Goal: Task Accomplishment & Management: Use online tool/utility

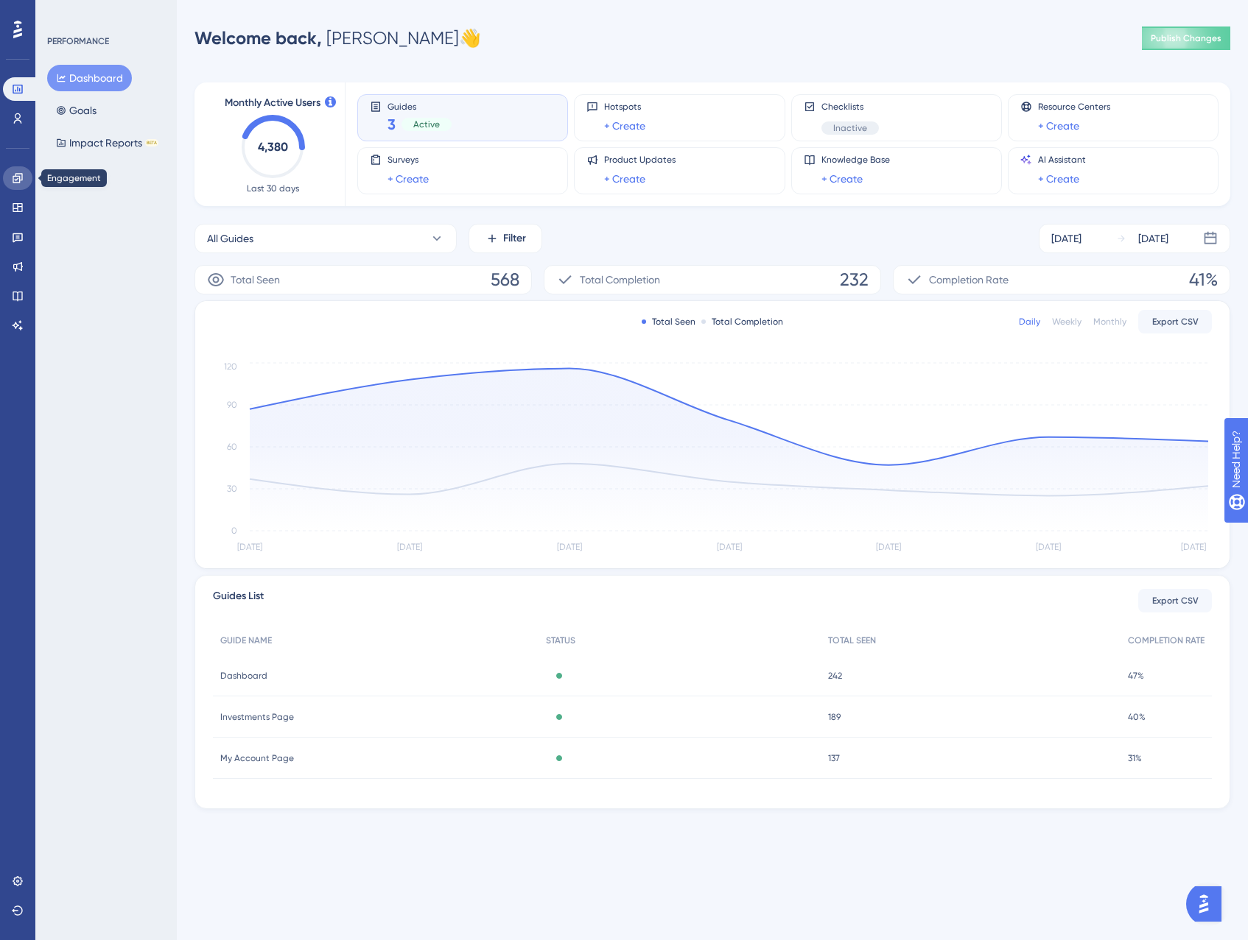
click at [15, 181] on icon at bounding box center [18, 178] width 12 height 12
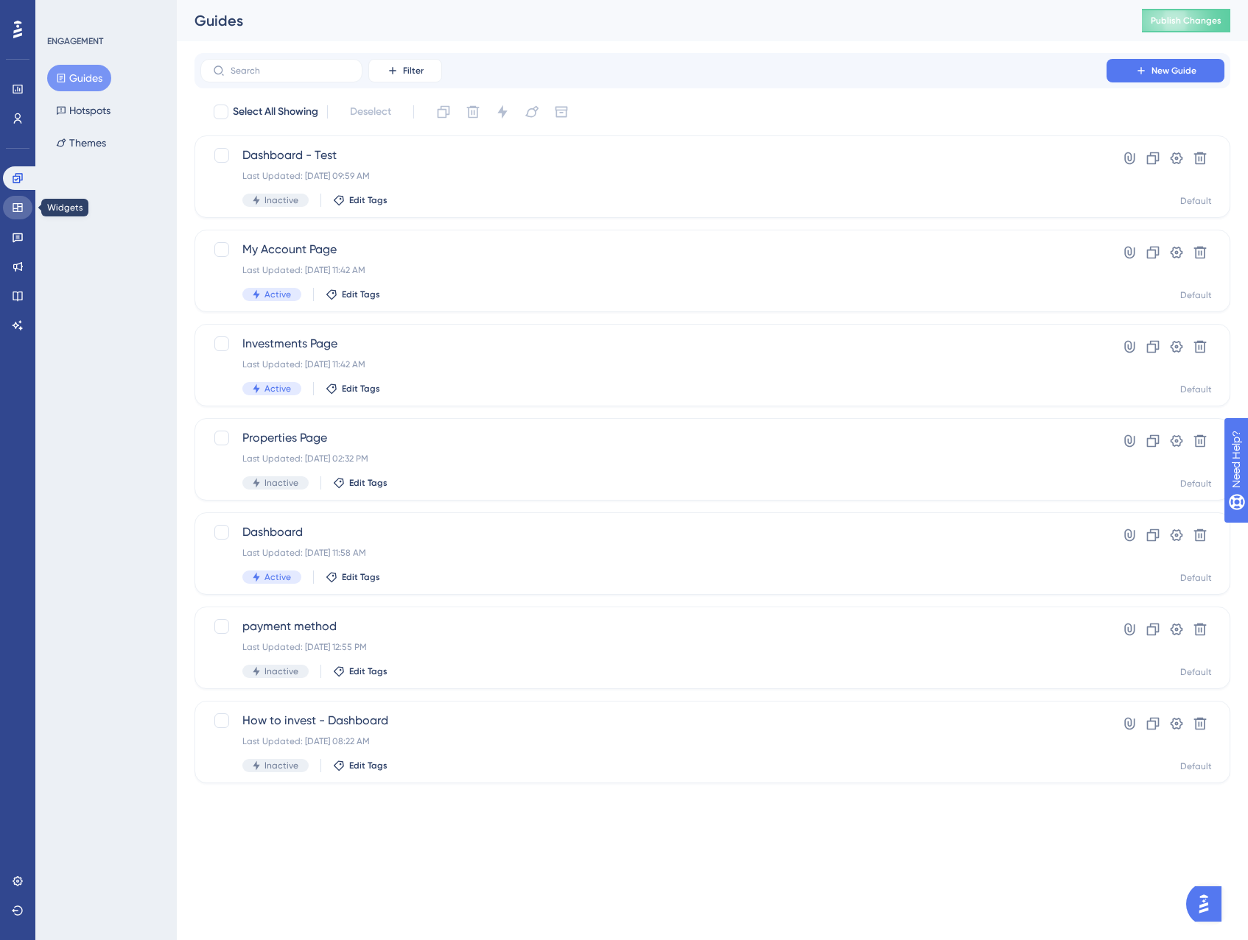
click at [17, 205] on icon at bounding box center [18, 207] width 10 height 9
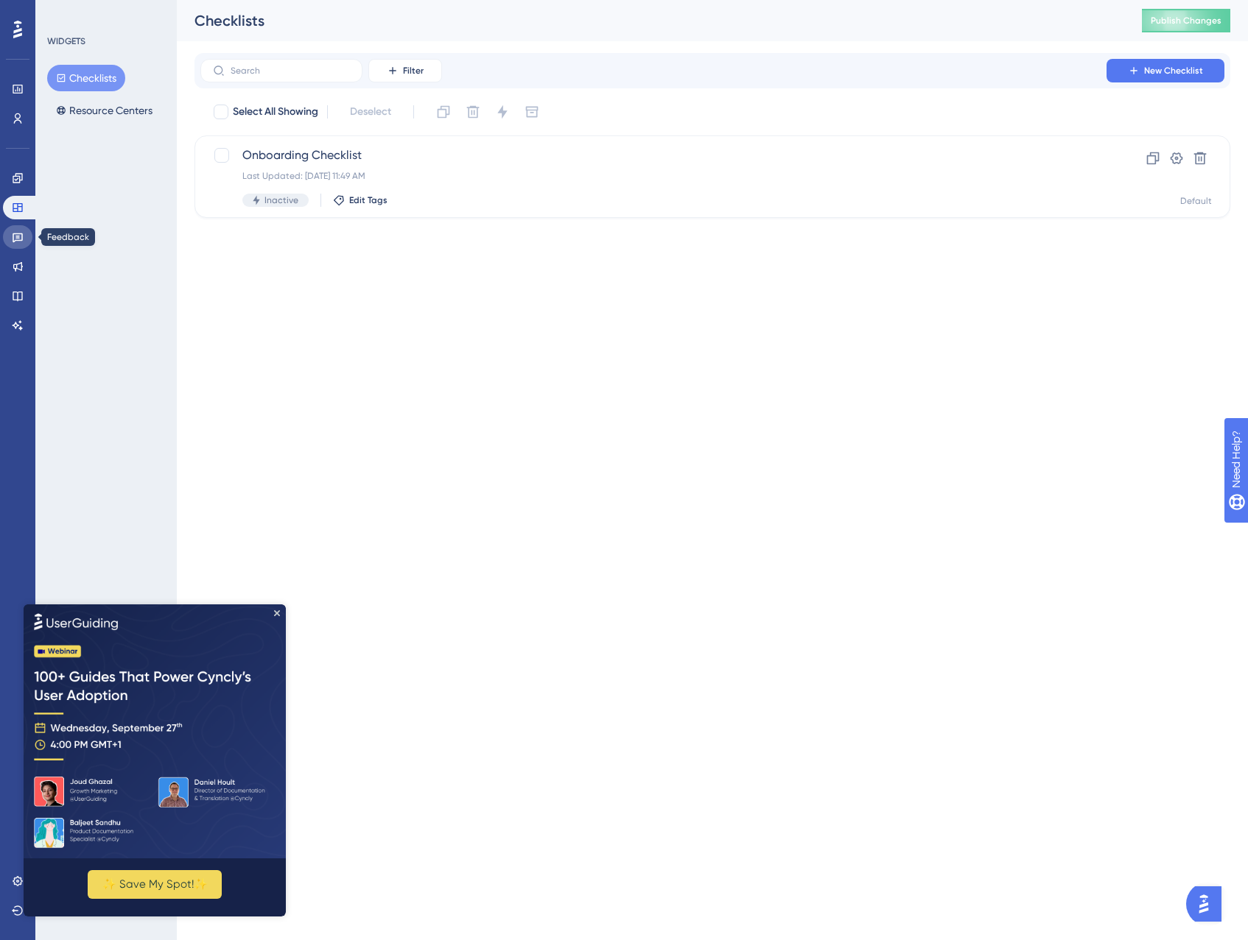
click at [15, 237] on icon at bounding box center [18, 238] width 10 height 10
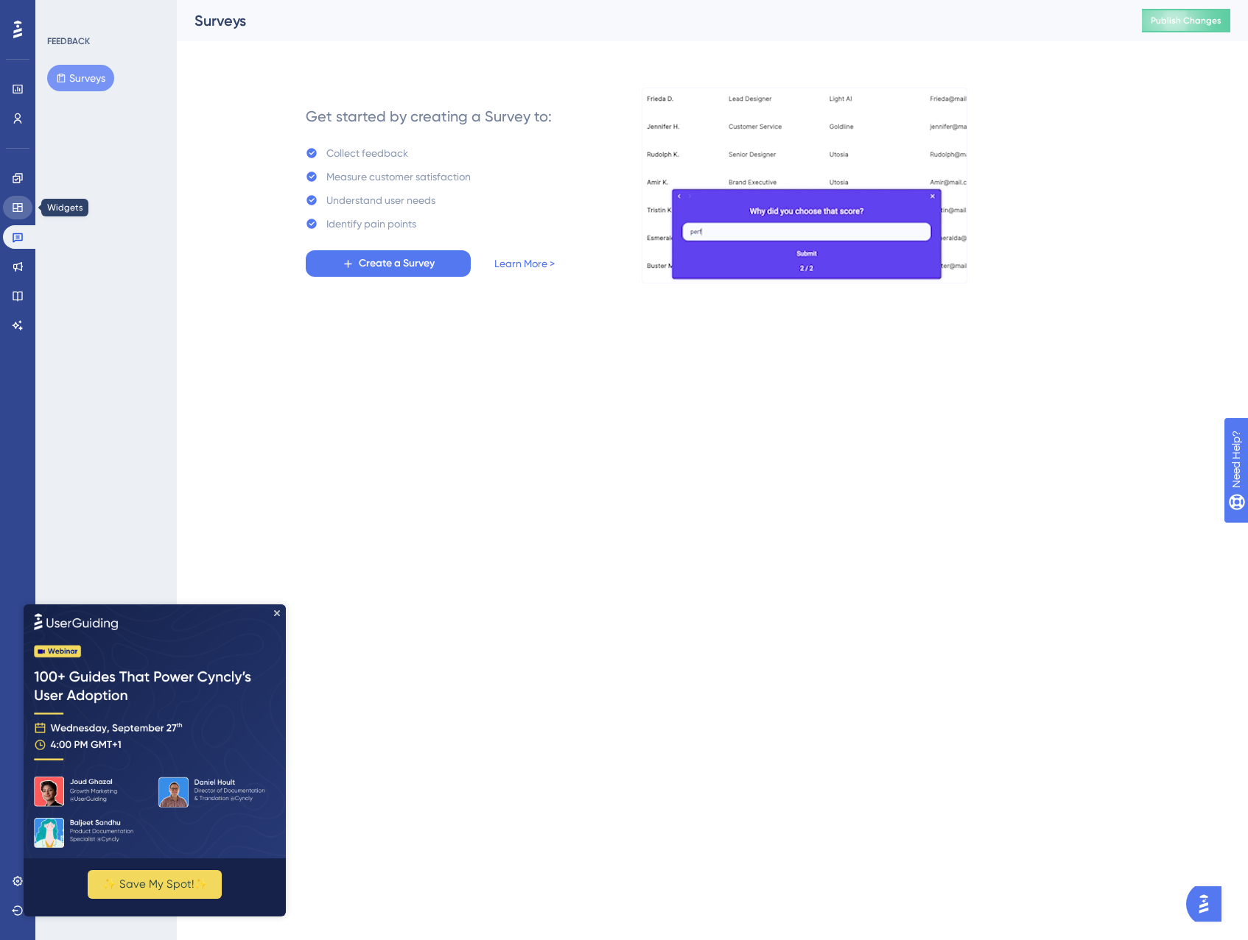
click at [16, 208] on icon at bounding box center [18, 207] width 10 height 9
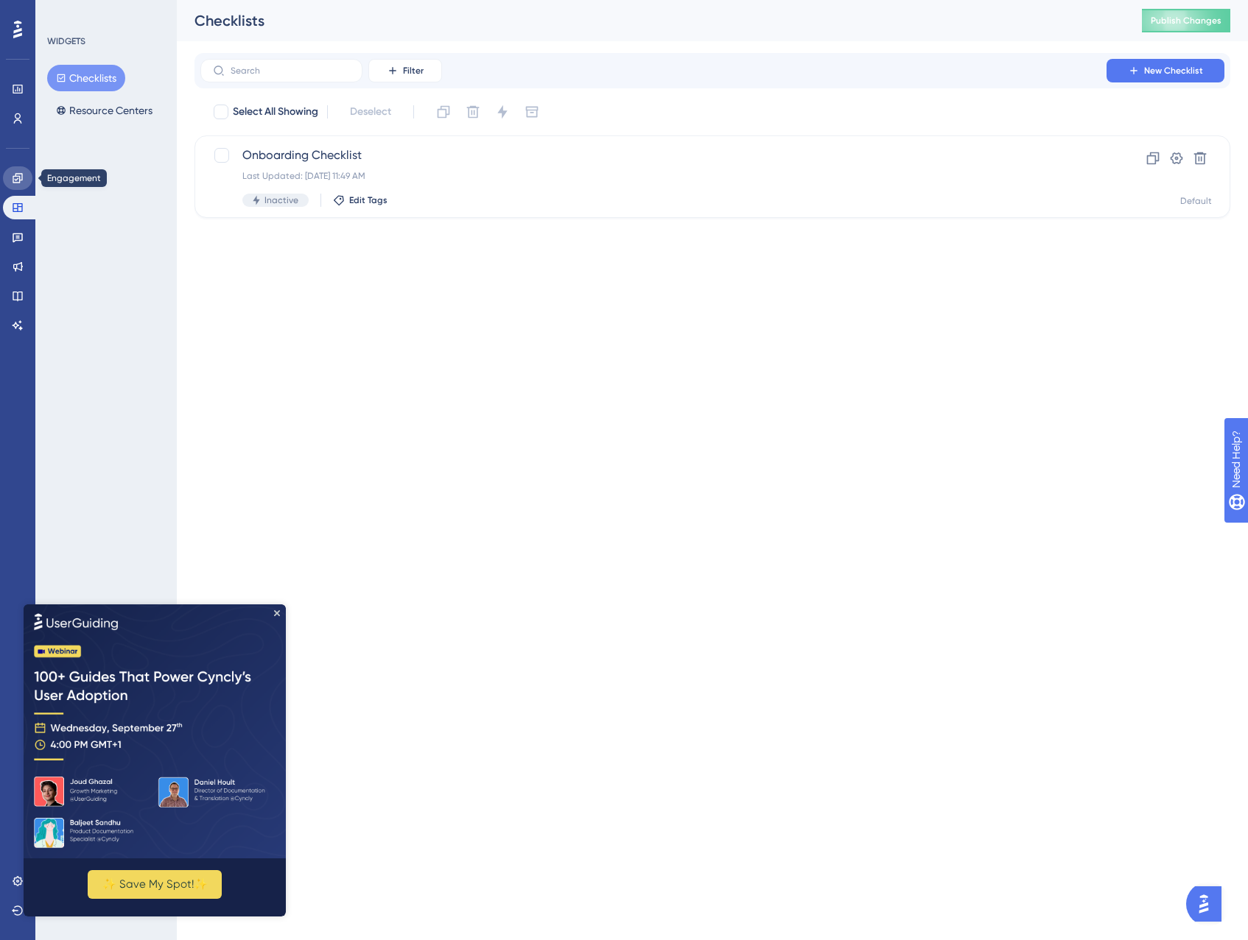
click at [17, 175] on icon at bounding box center [18, 178] width 10 height 10
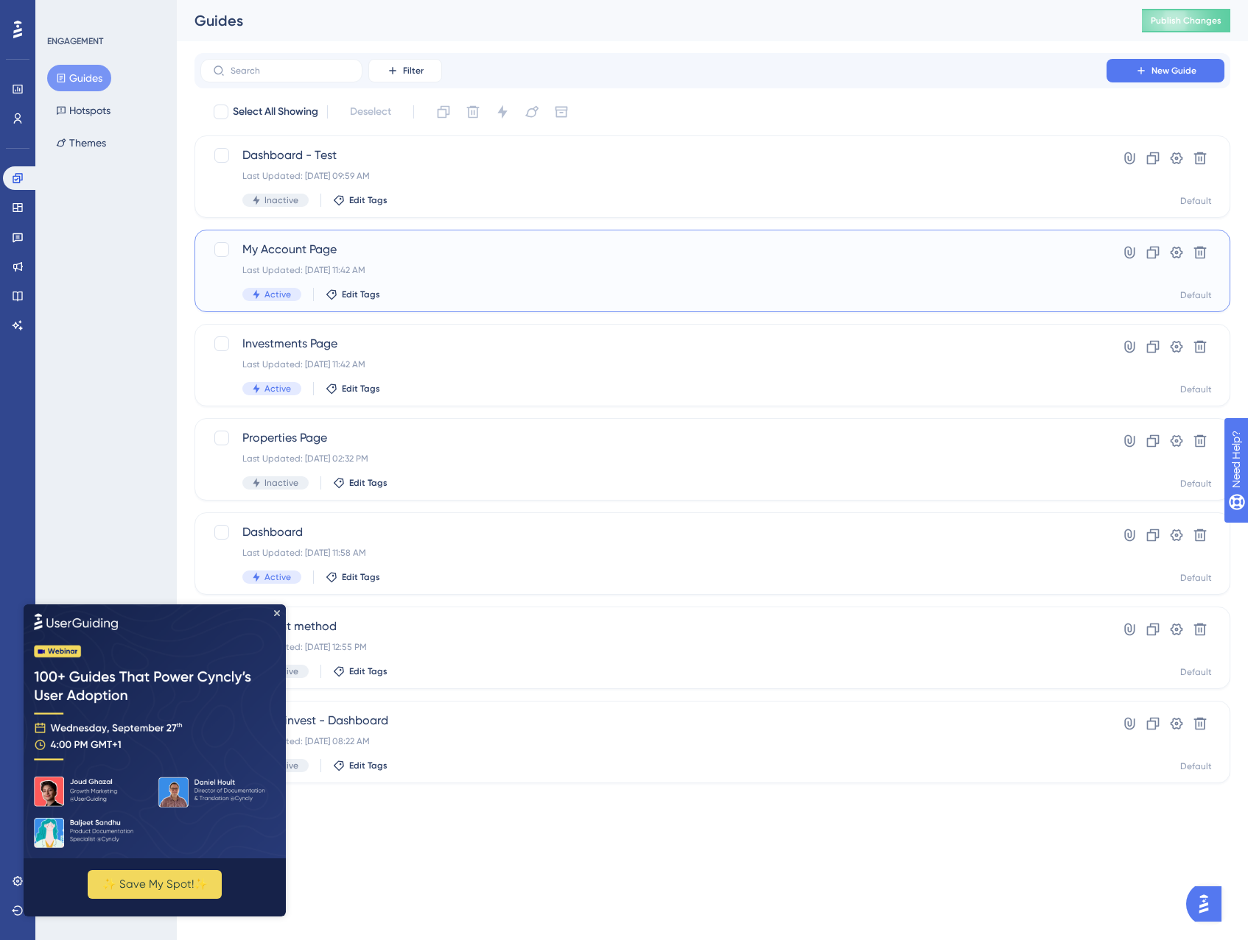
click at [741, 271] on div "Last Updated: Jul 25 2025, 11:42 AM" at bounding box center [653, 270] width 822 height 12
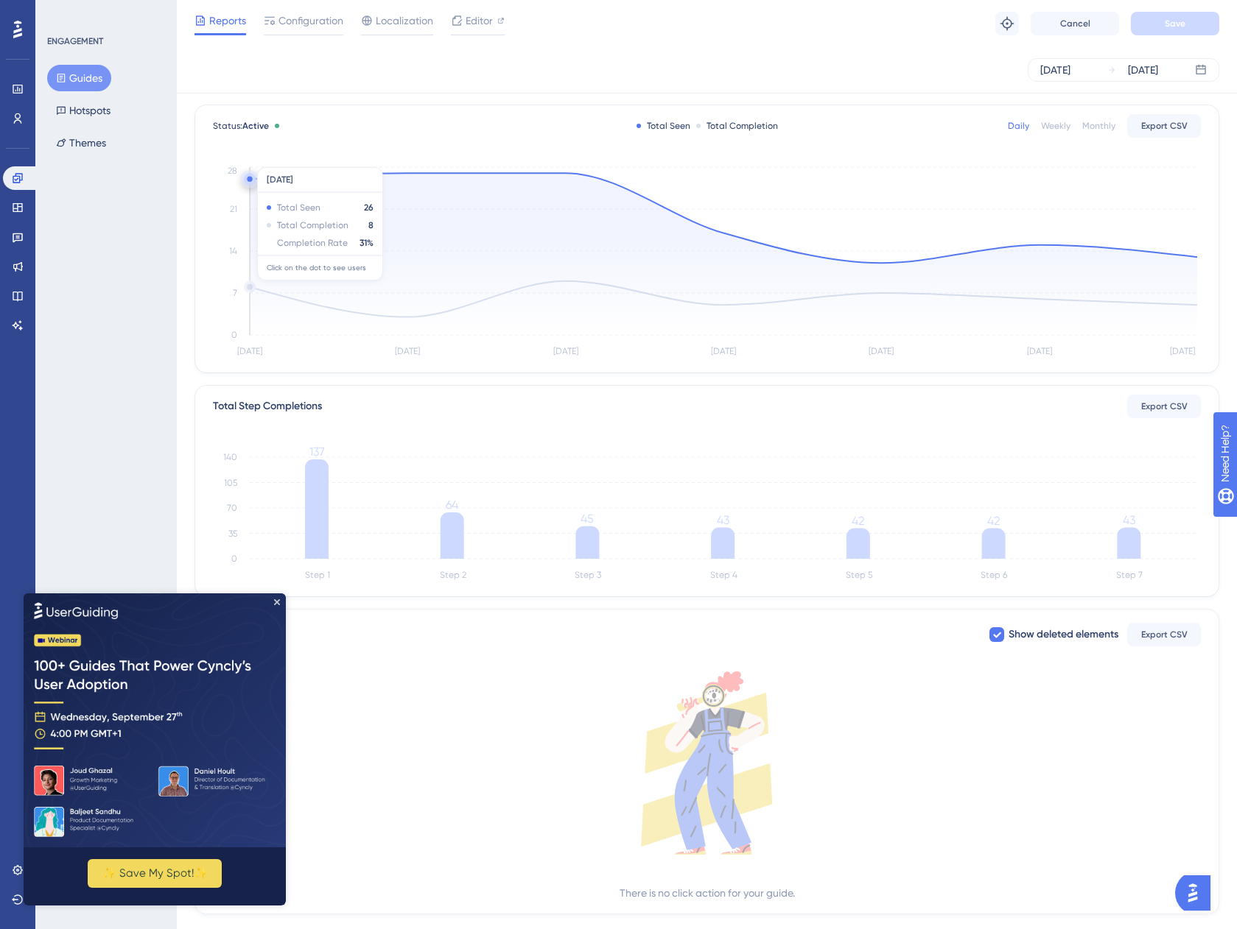
scroll to position [99, 0]
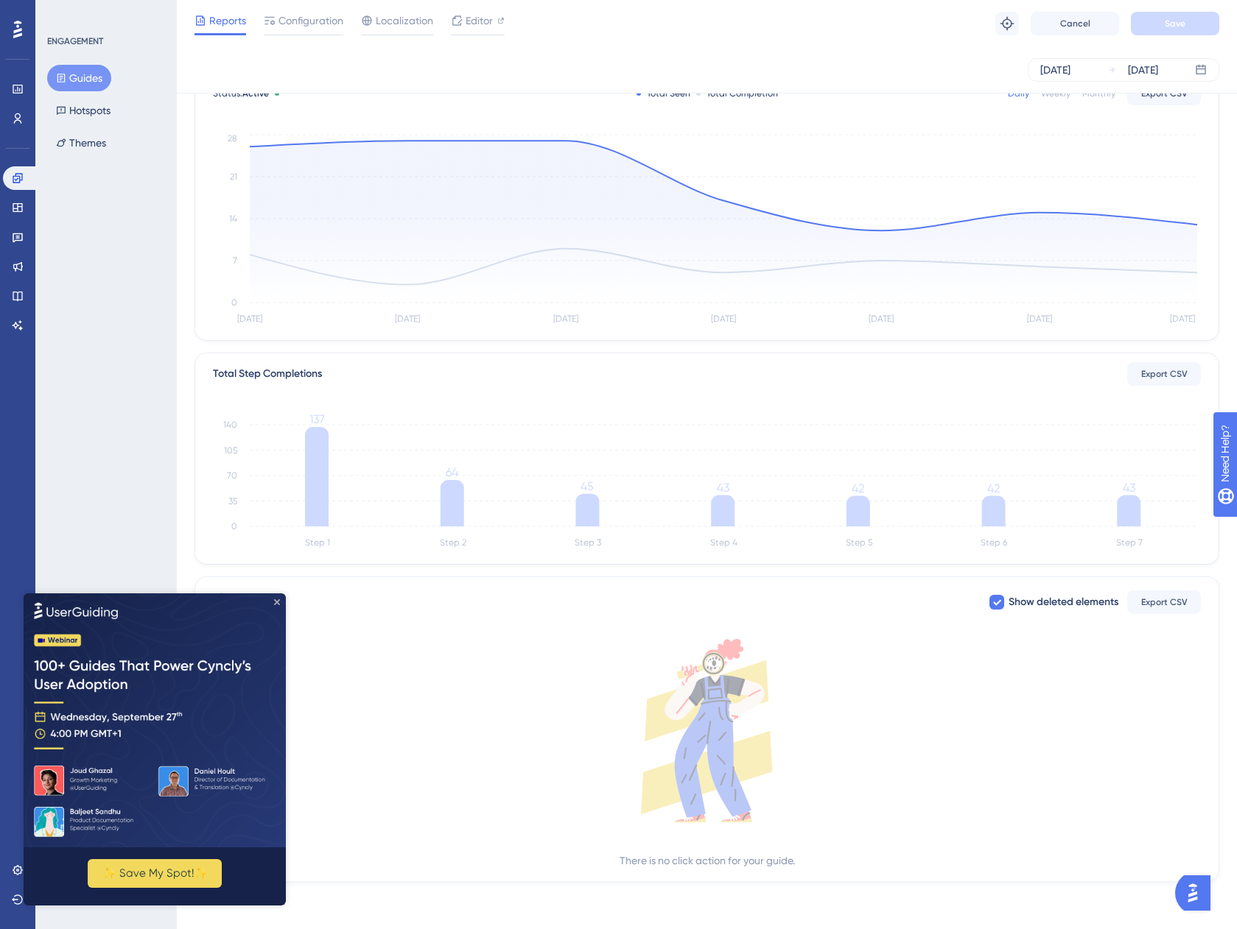
click at [275, 604] on icon "Close Preview" at bounding box center [277, 602] width 6 height 6
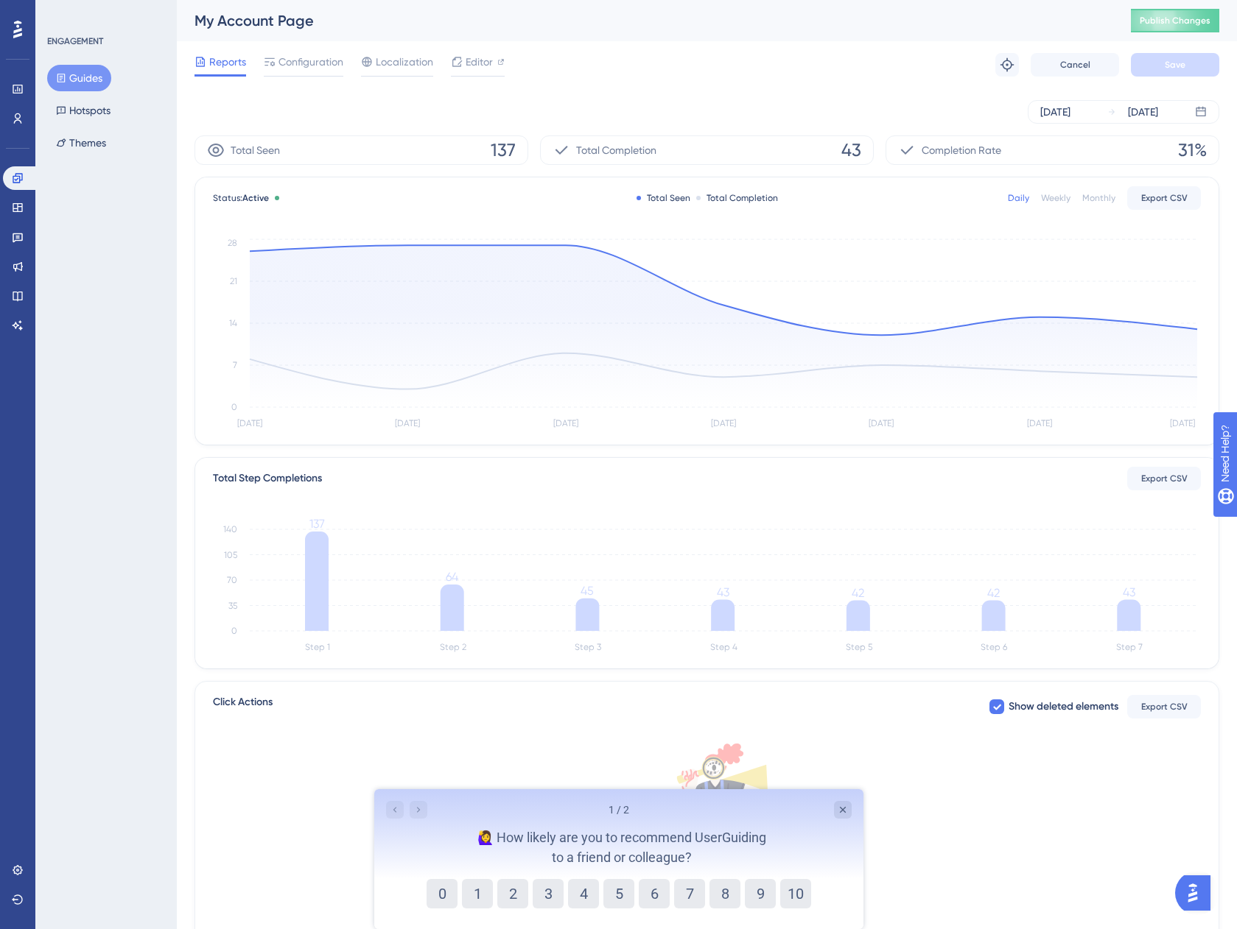
scroll to position [0, 0]
click at [848, 812] on div "Close survey" at bounding box center [842, 810] width 18 height 18
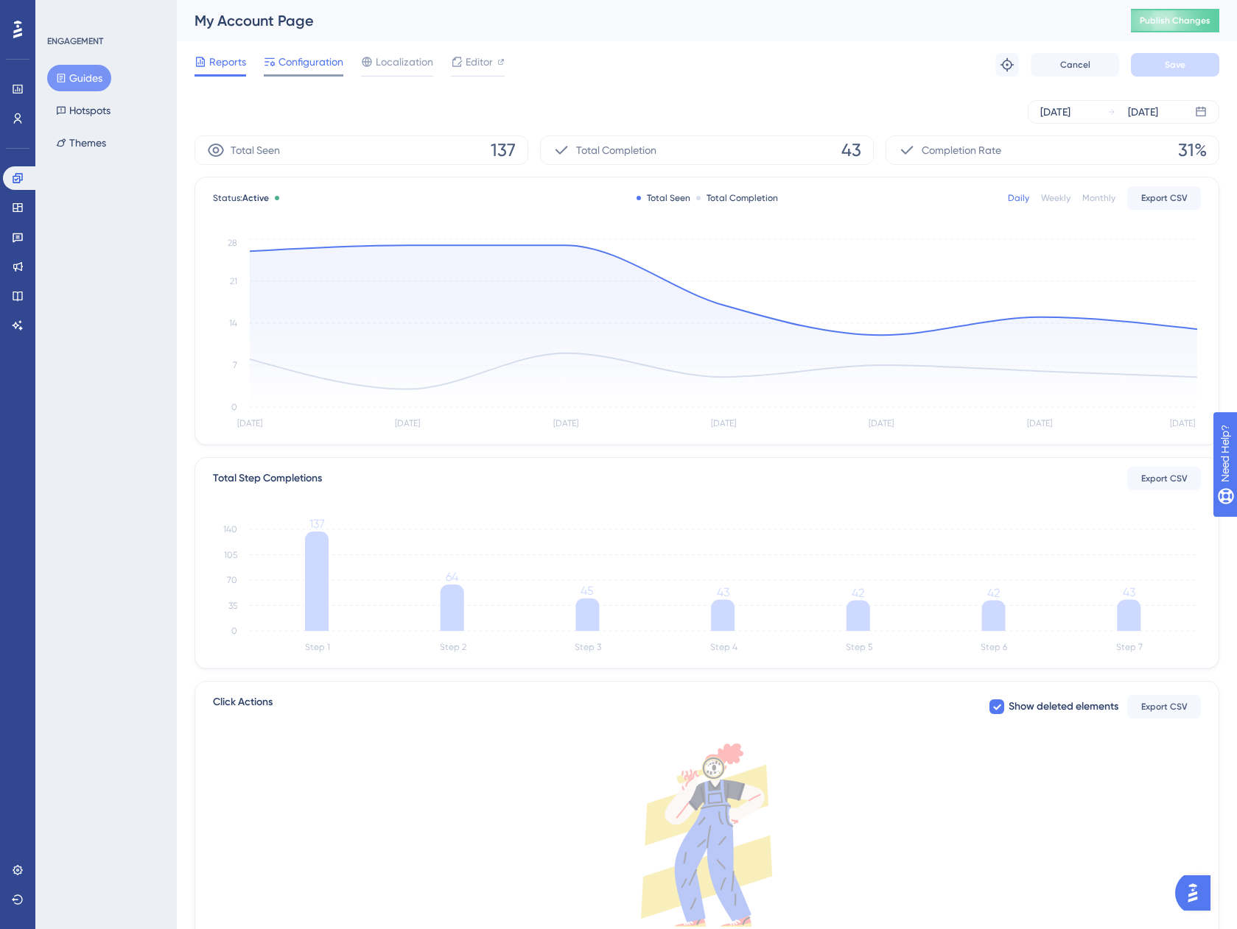
click at [323, 57] on span "Configuration" at bounding box center [310, 62] width 65 height 18
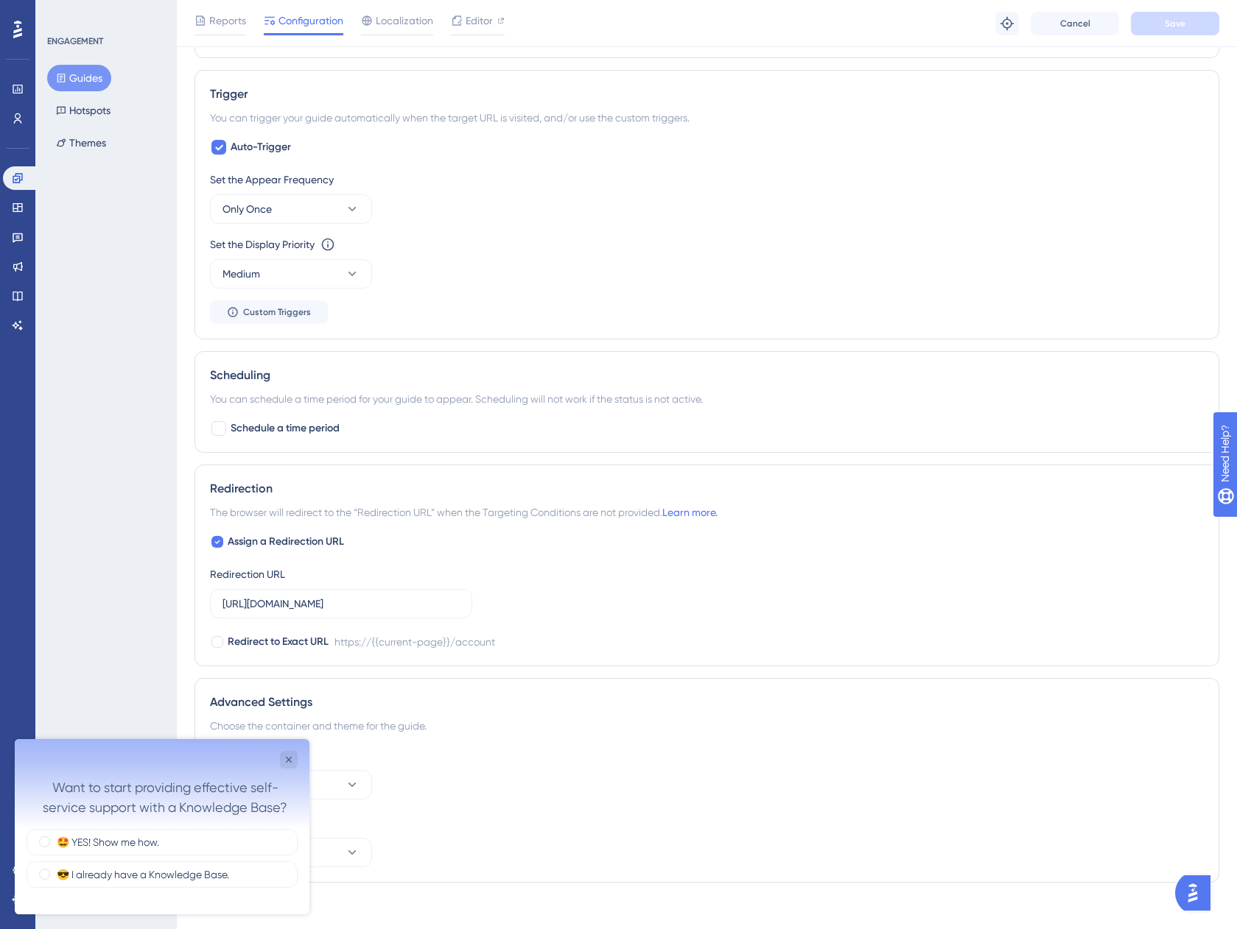
scroll to position [719, 0]
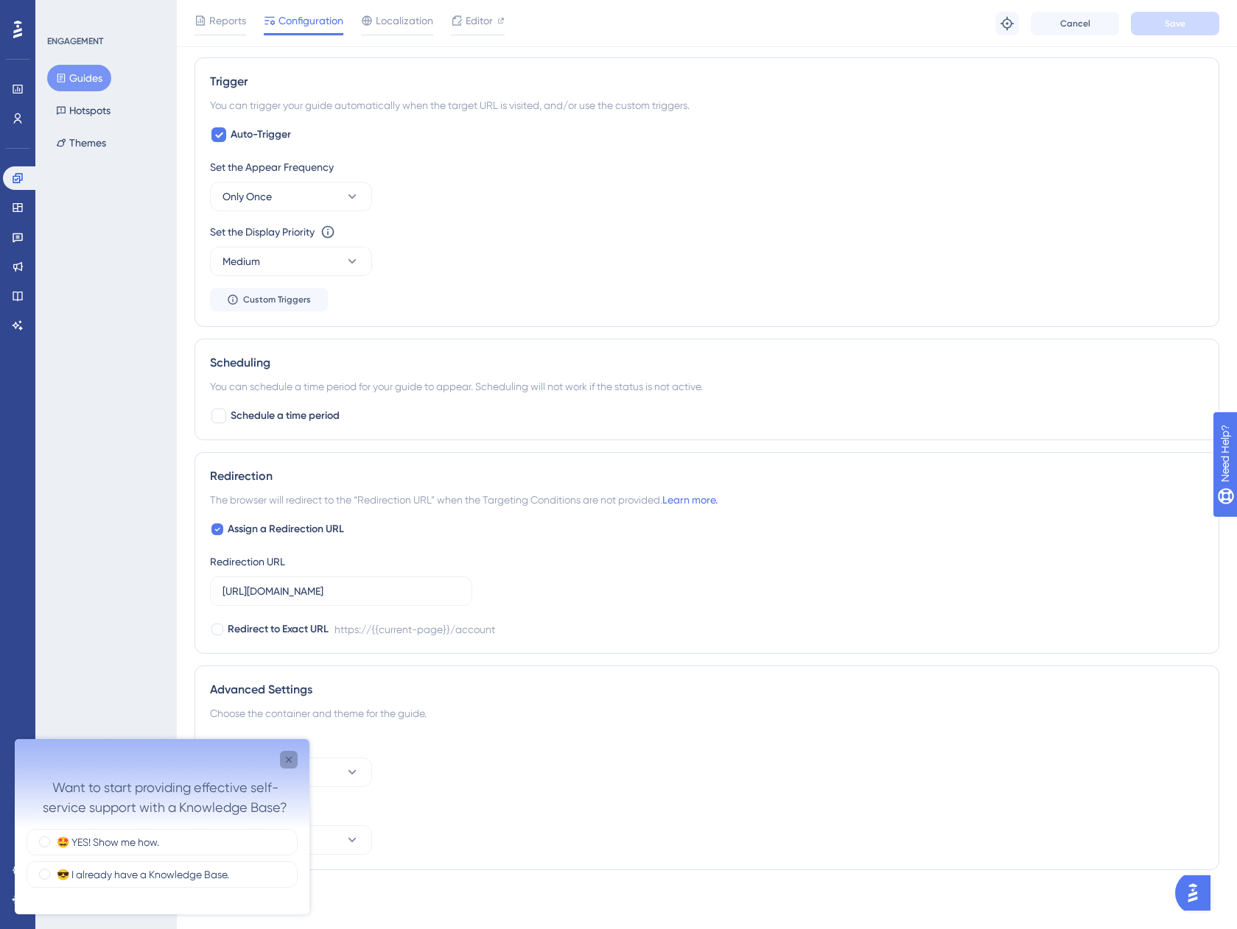
click at [286, 760] on icon "Close survey" at bounding box center [289, 760] width 12 height 12
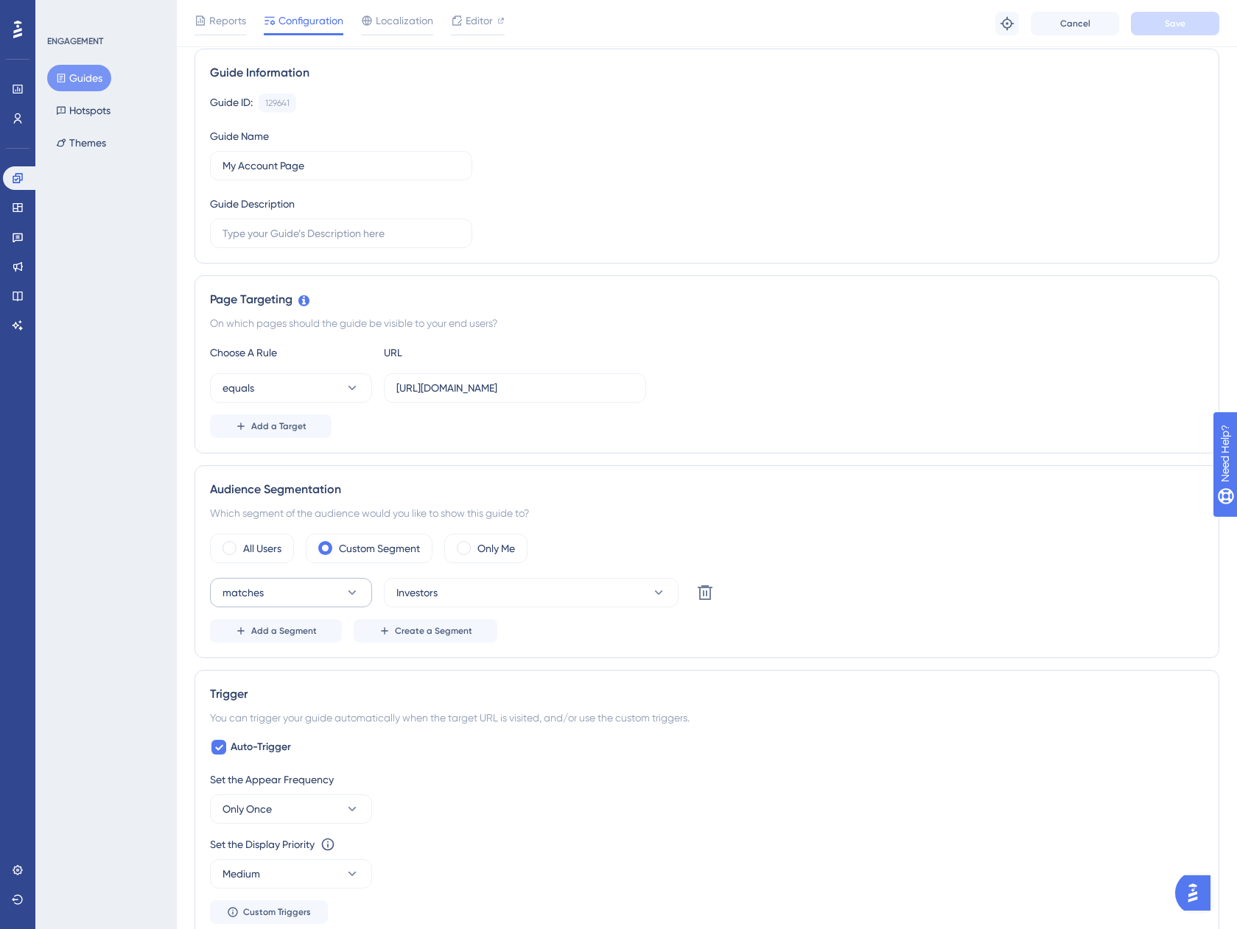
scroll to position [0, 0]
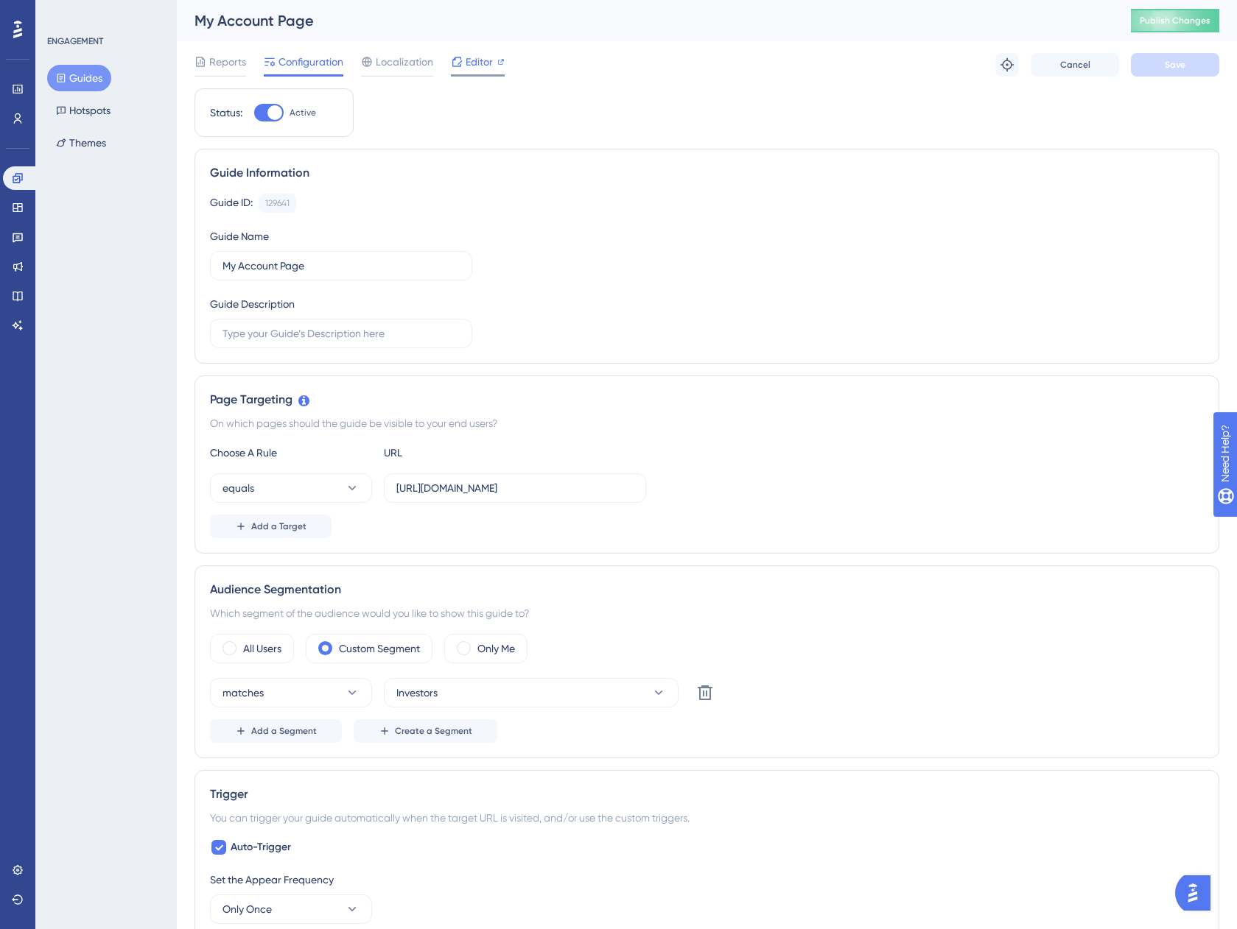
click at [488, 60] on span "Editor" at bounding box center [478, 62] width 27 height 18
